Goal: Task Accomplishment & Management: Manage account settings

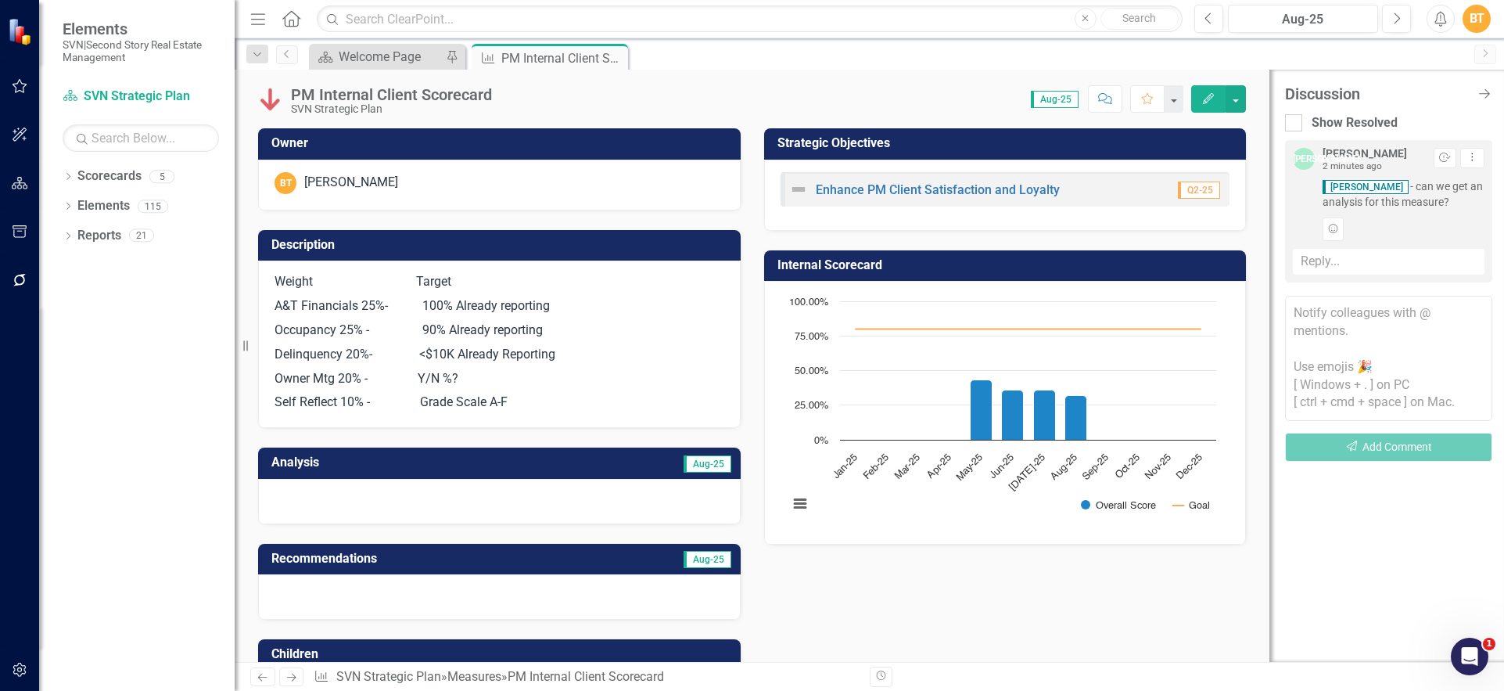
click at [408, 465] on h3 "Analysis" at bounding box center [384, 462] width 227 height 14
click at [498, 465] on td "Aug-25" at bounding box center [615, 464] width 235 height 26
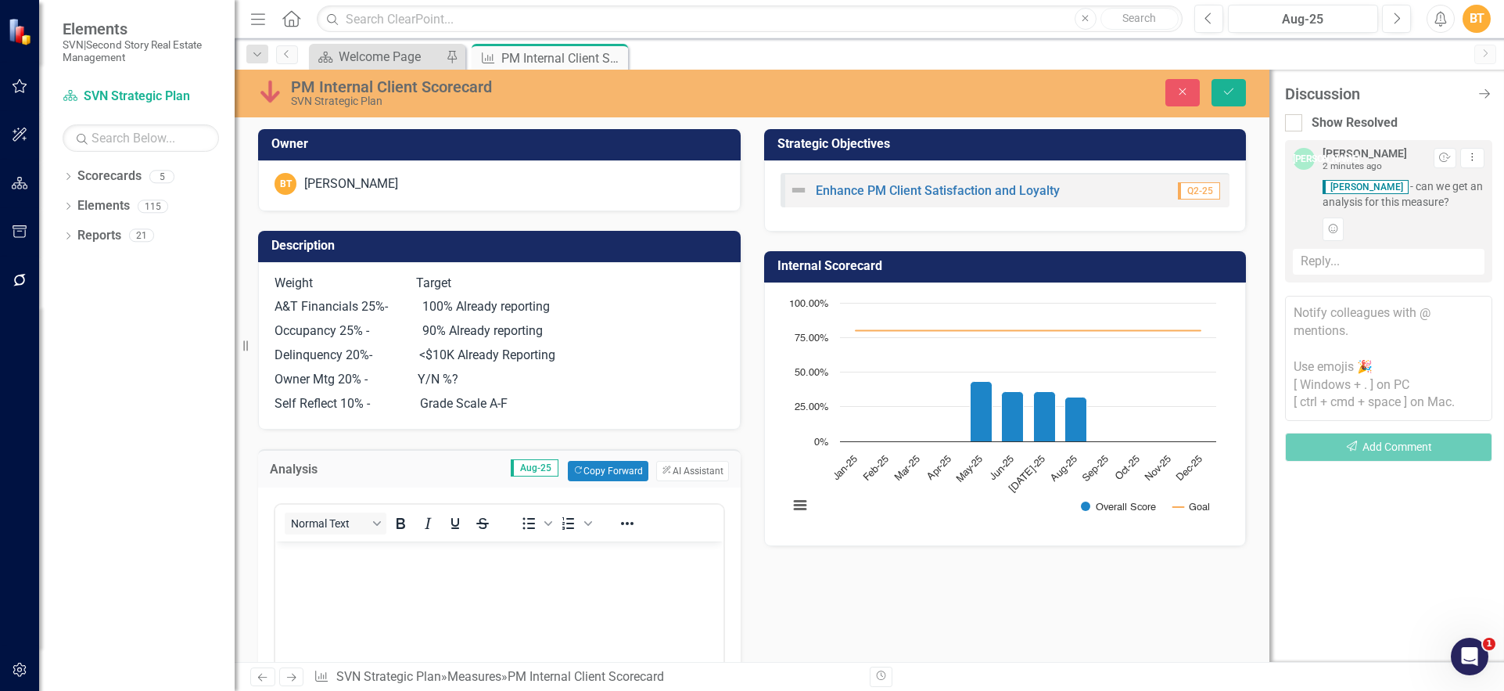
click at [565, 509] on div "To open the popup, press Shift+Enter To open the popup, press Shift+Enter" at bounding box center [555, 523] width 99 height 31
click at [530, 547] on p "Rich Text Area. Press ALT-0 for help." at bounding box center [499, 553] width 440 height 19
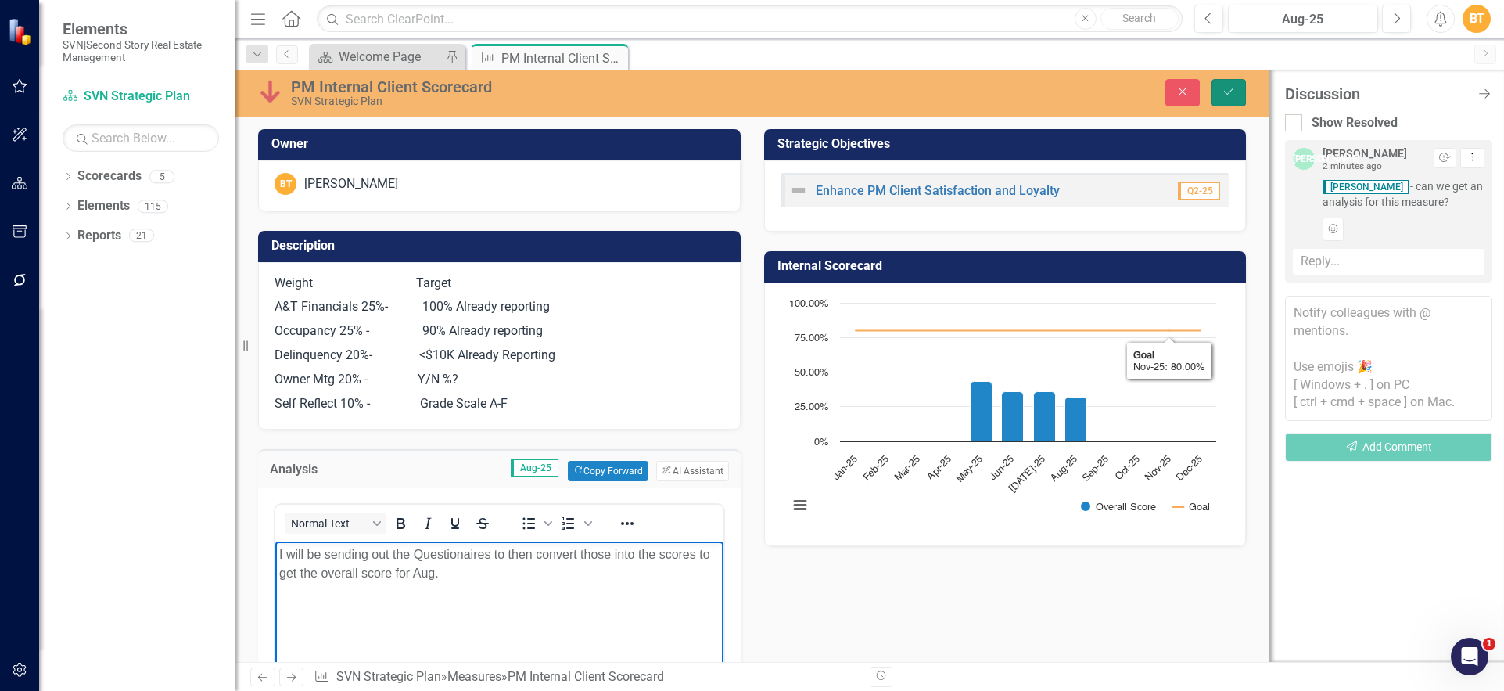
click at [1222, 102] on button "Save" at bounding box center [1229, 92] width 34 height 27
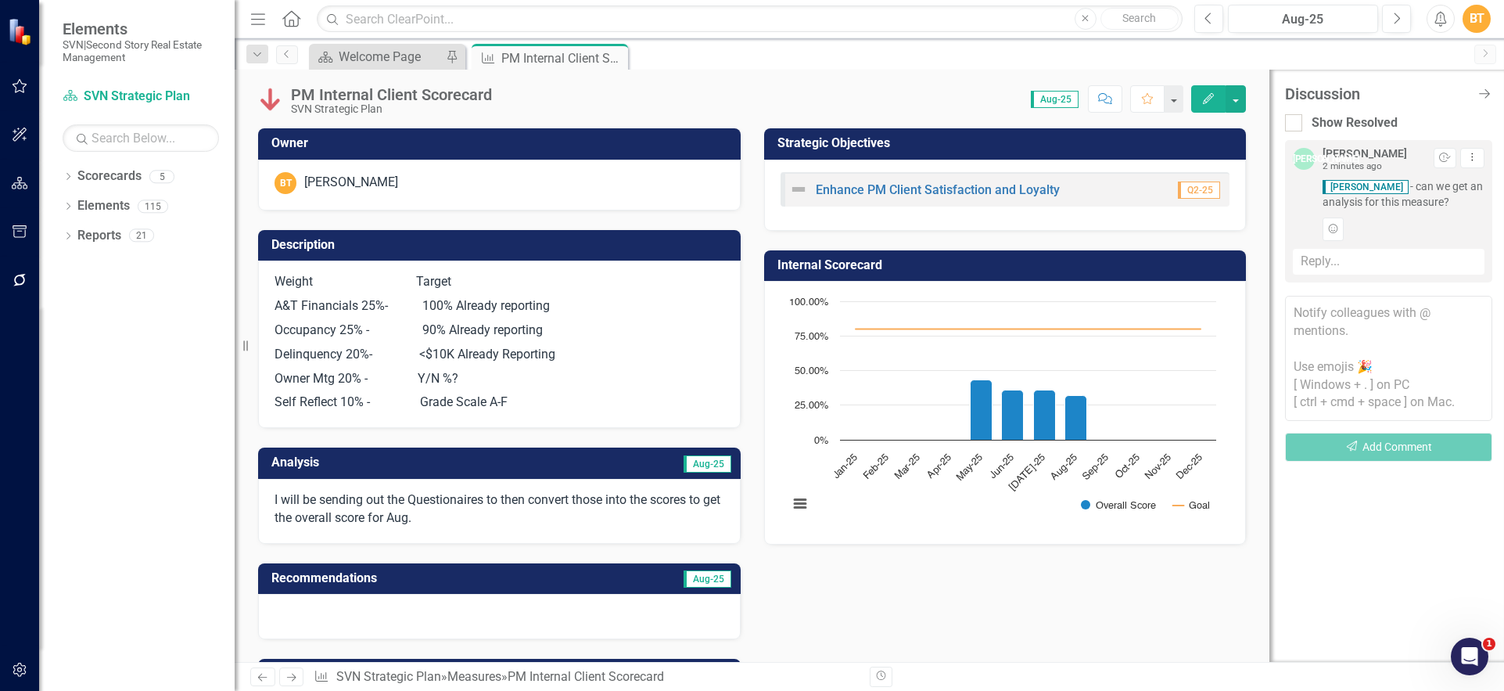
click at [1410, 260] on div "Reply..." at bounding box center [1389, 262] width 192 height 26
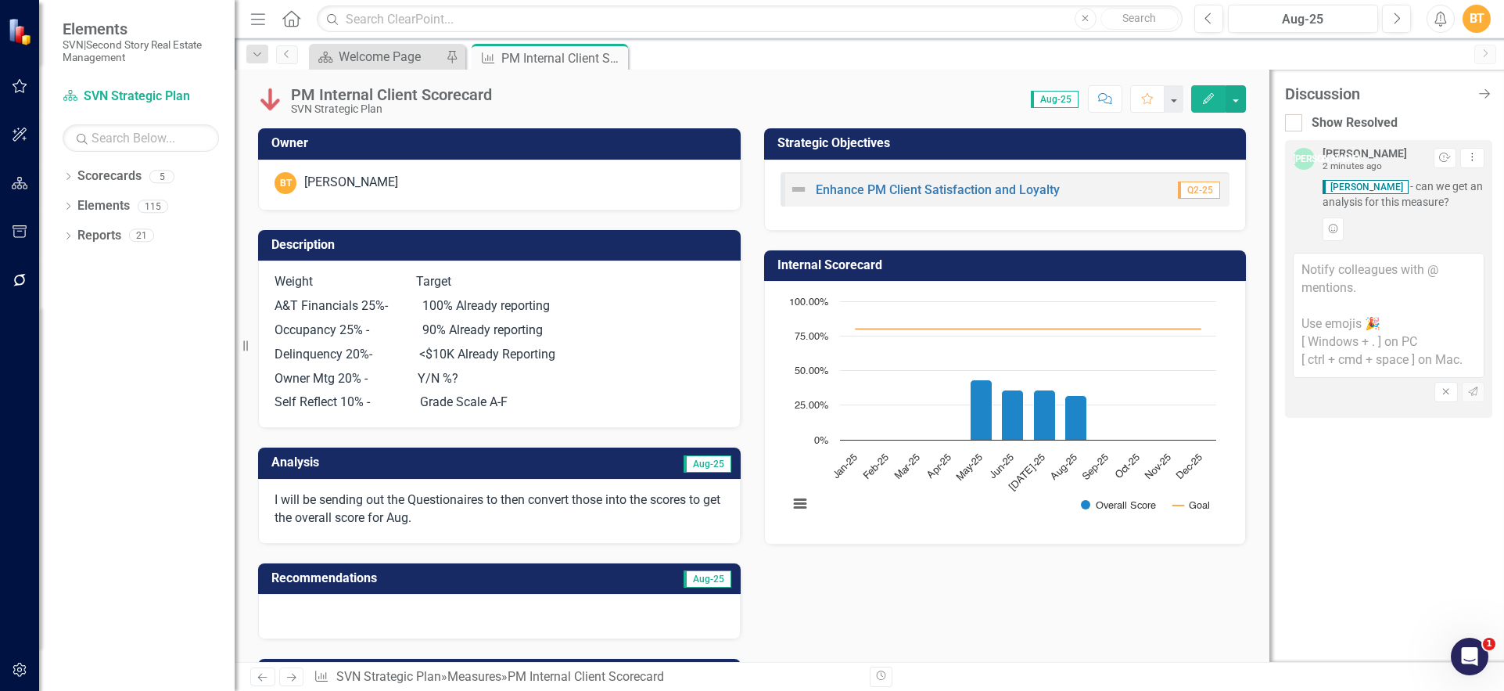
click at [1410, 261] on textarea at bounding box center [1389, 315] width 192 height 125
type textarea "Done"
click at [1471, 387] on icon "Send" at bounding box center [1473, 391] width 12 height 9
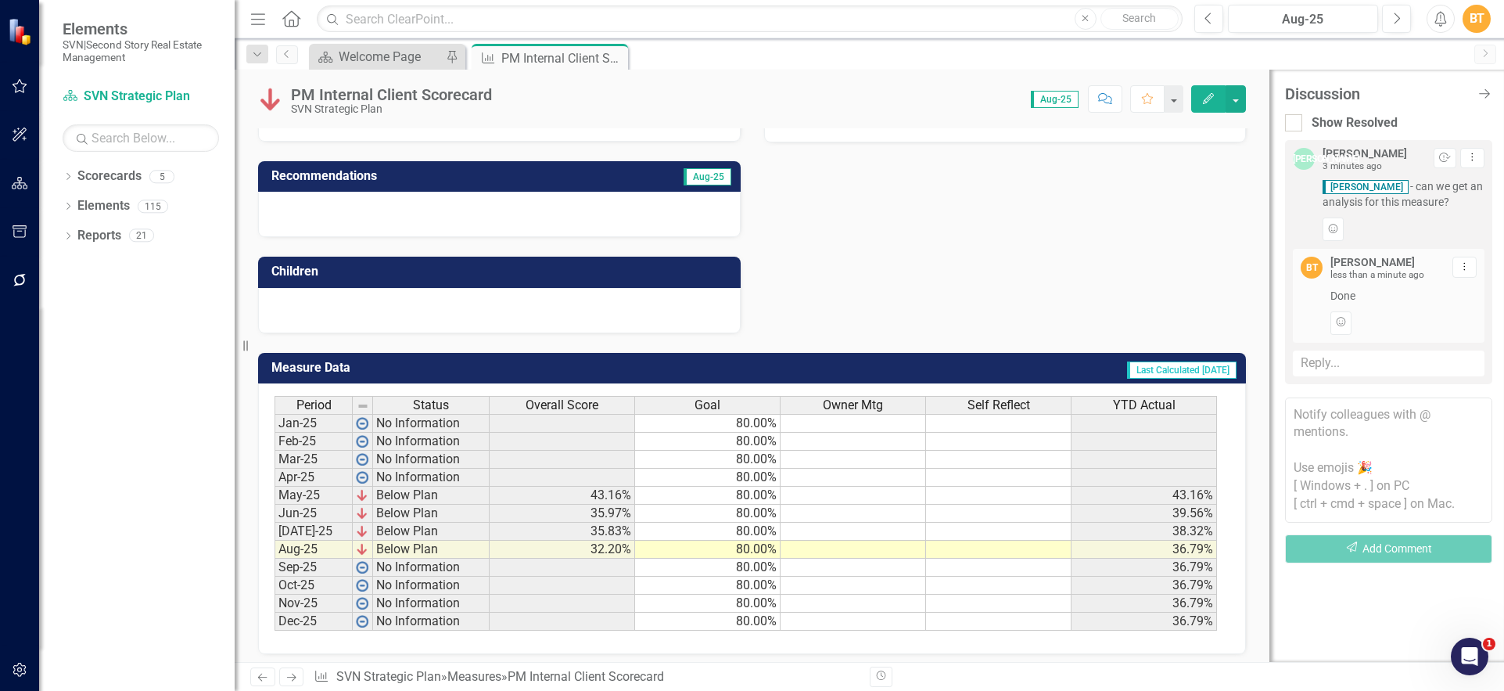
scroll to position [410, 0]
